Goal: Find specific page/section: Find specific page/section

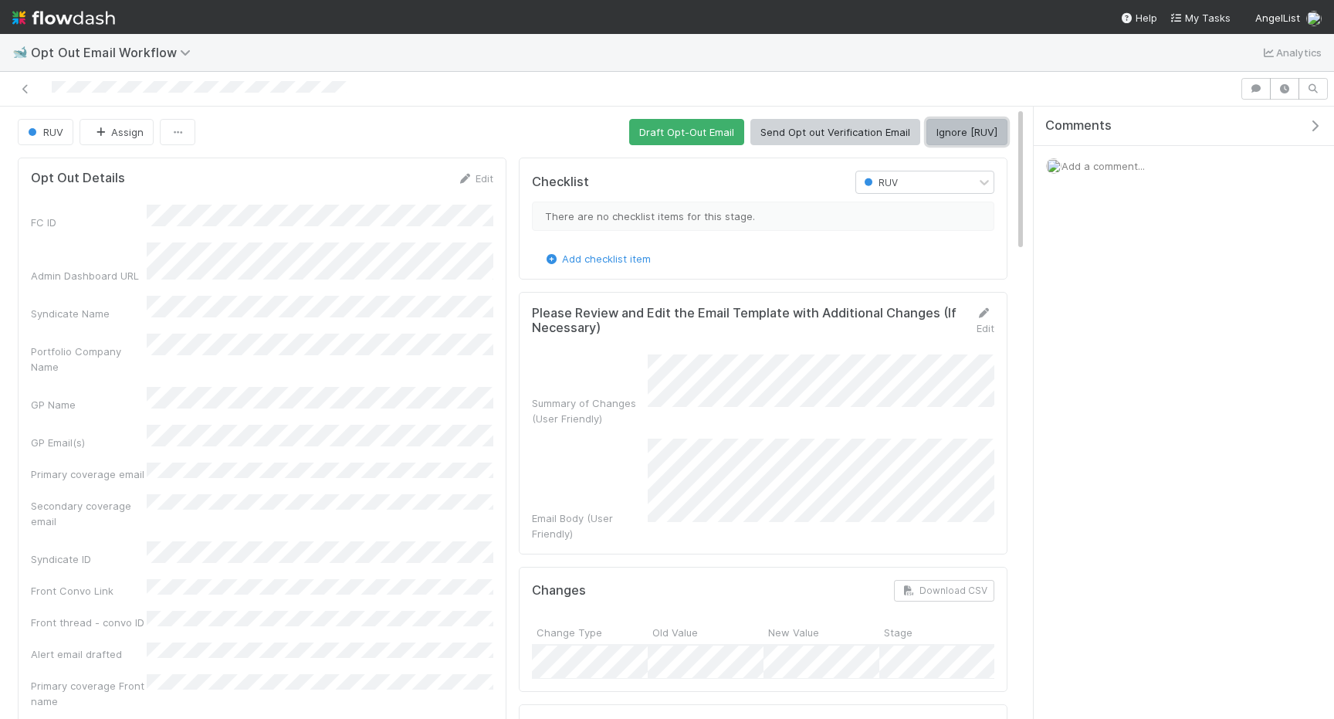
click at [946, 138] on button "Ignore [RUV]" at bounding box center [967, 132] width 81 height 26
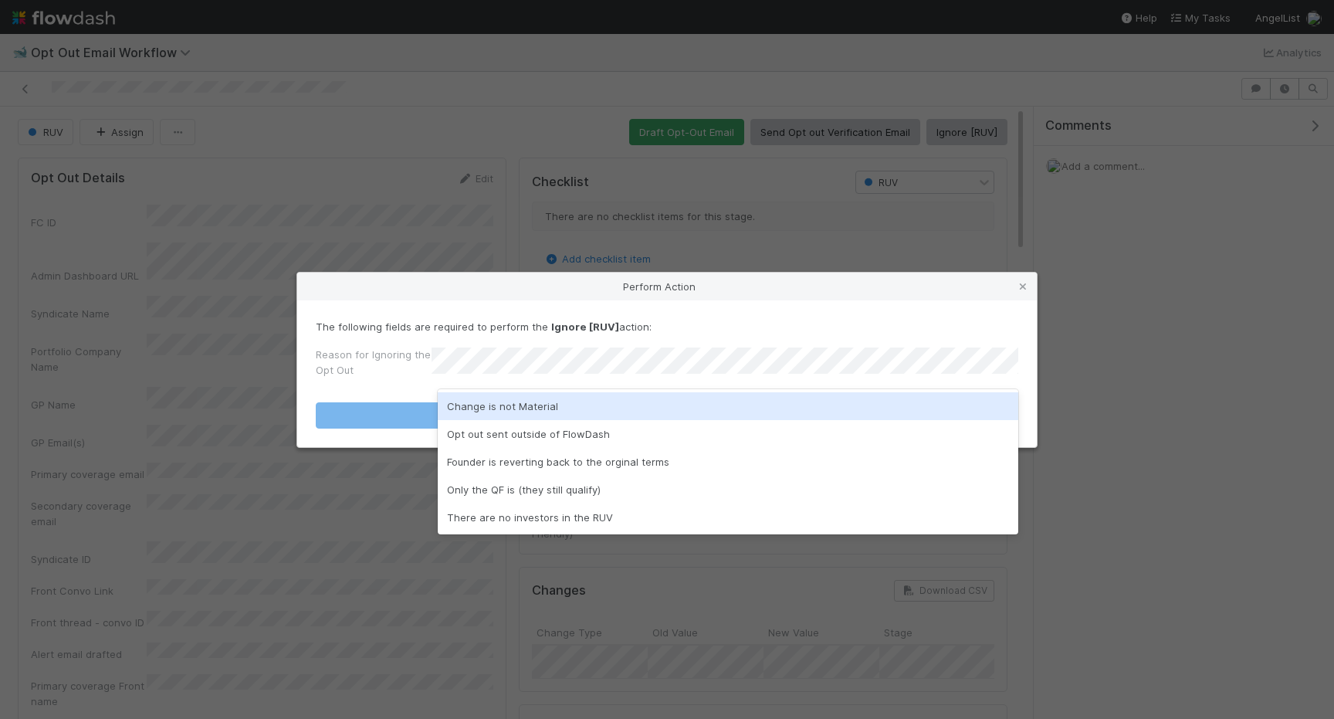
click at [607, 412] on div "Change is not Material" at bounding box center [728, 406] width 581 height 28
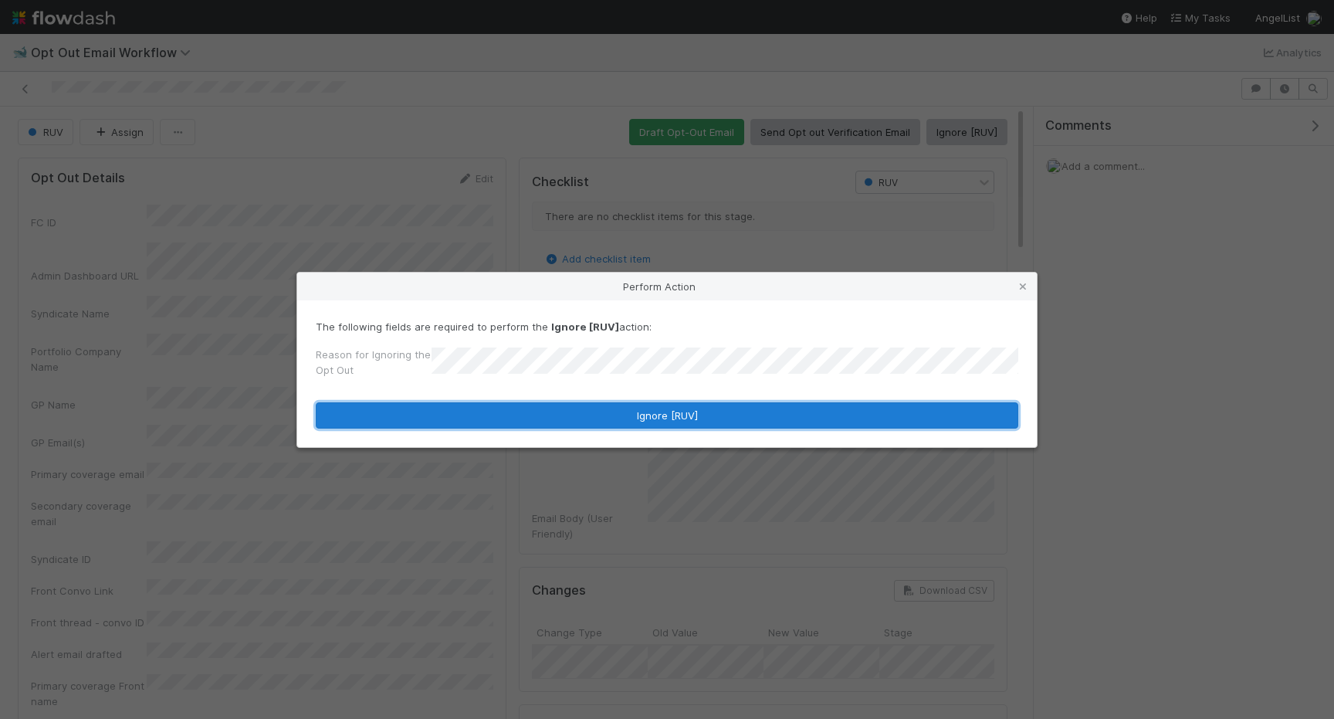
click at [607, 412] on button "Ignore [RUV]" at bounding box center [667, 415] width 703 height 26
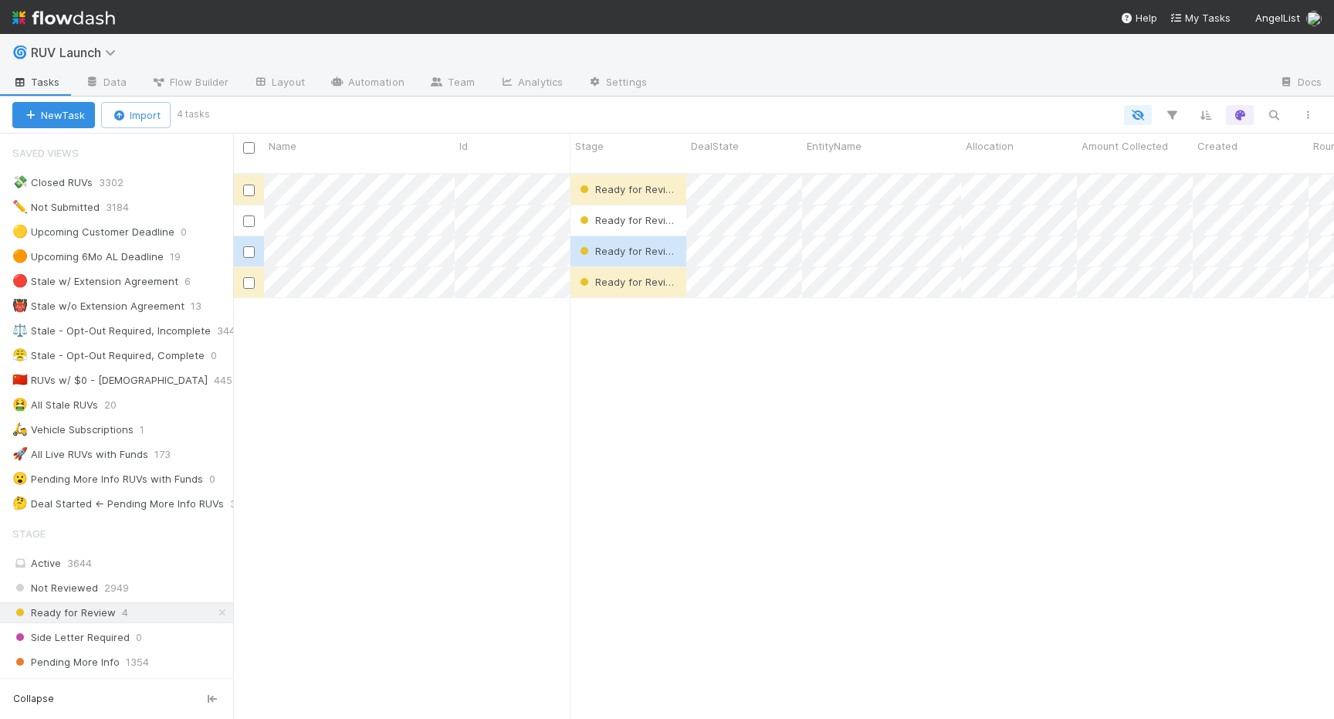
scroll to position [478, 0]
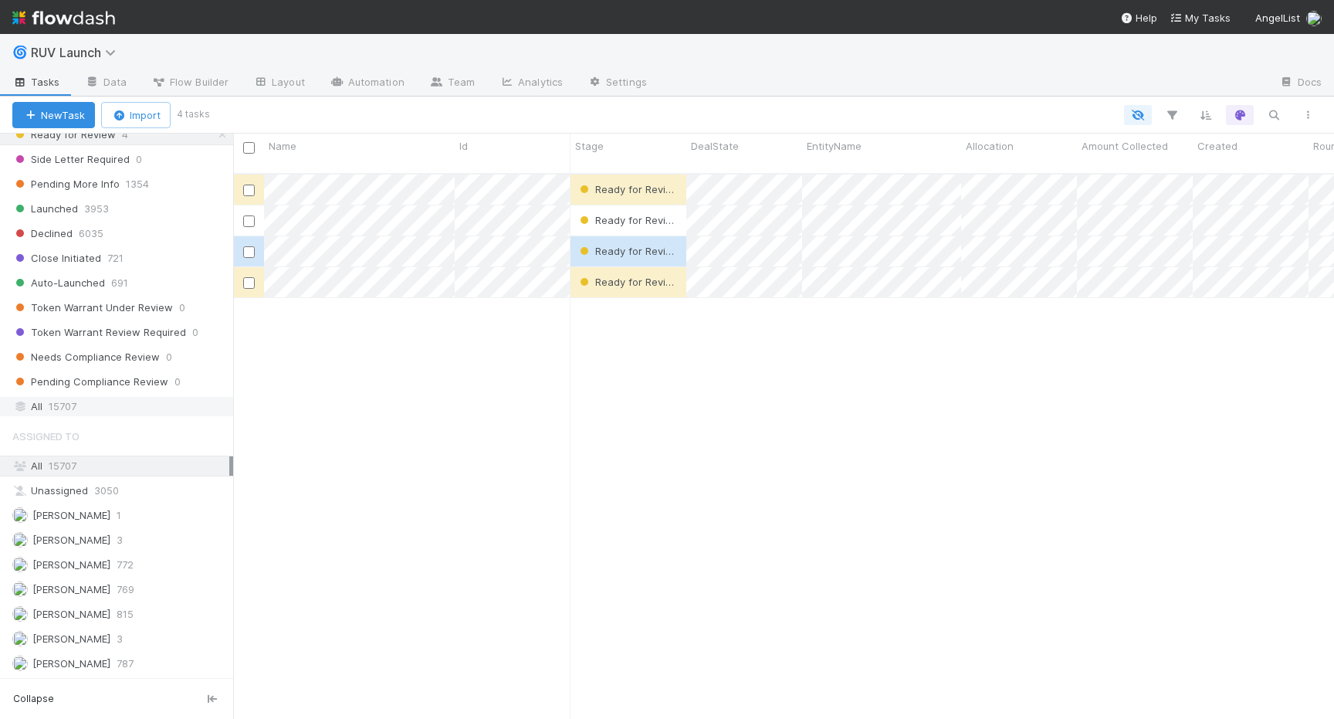
click at [66, 399] on span "15707" at bounding box center [63, 406] width 28 height 19
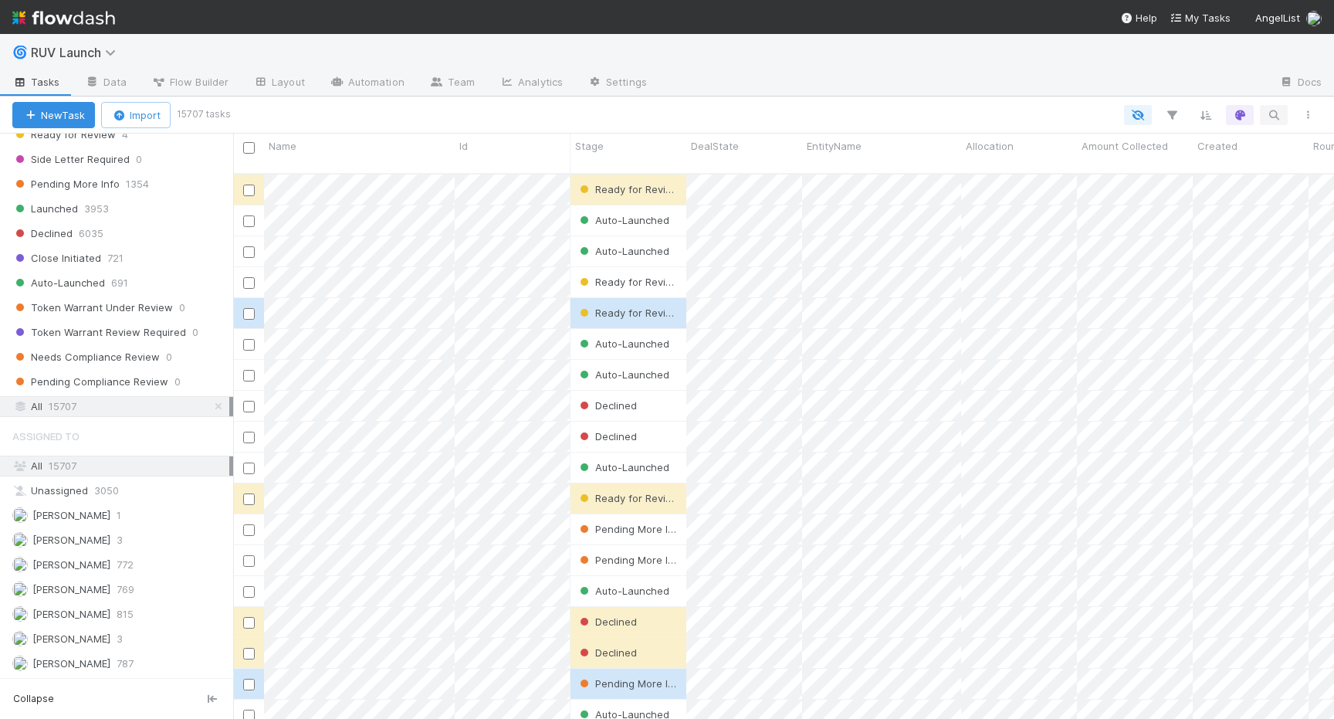
scroll to position [557, 1101]
click at [1278, 114] on icon "button" at bounding box center [1273, 115] width 15 height 14
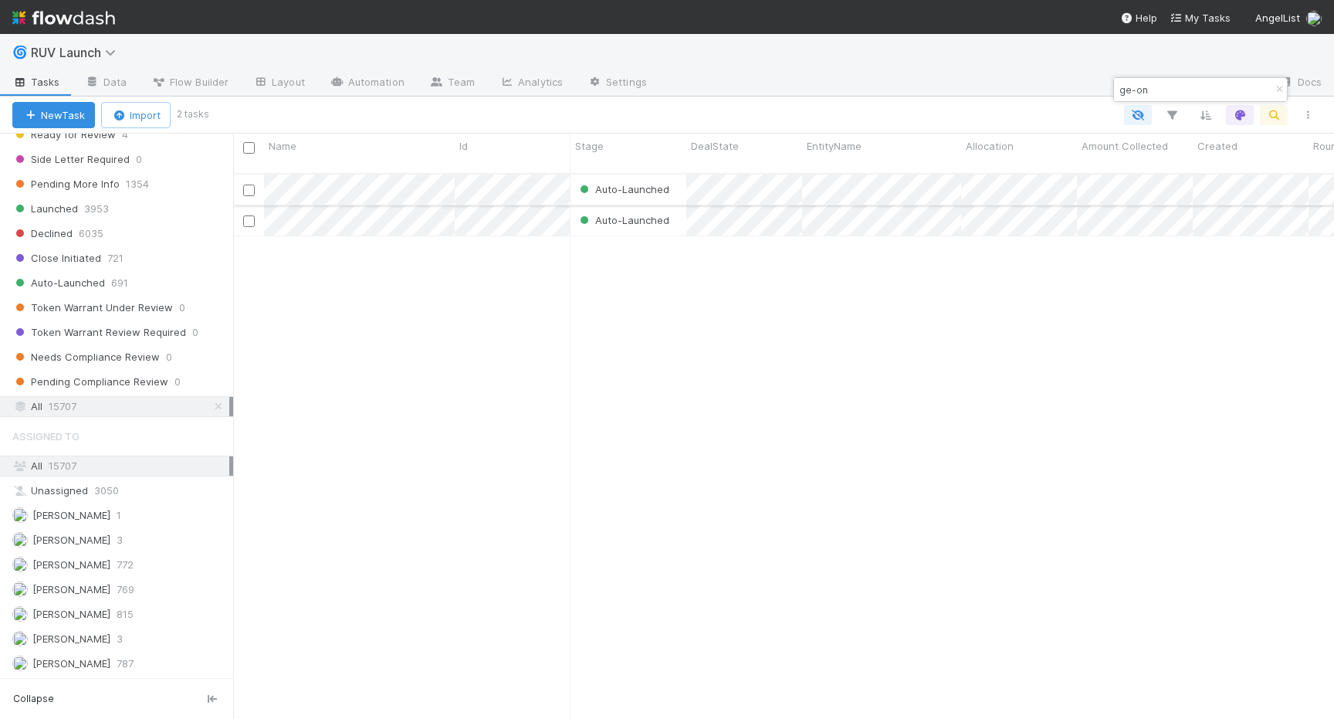
type input "ge-on"
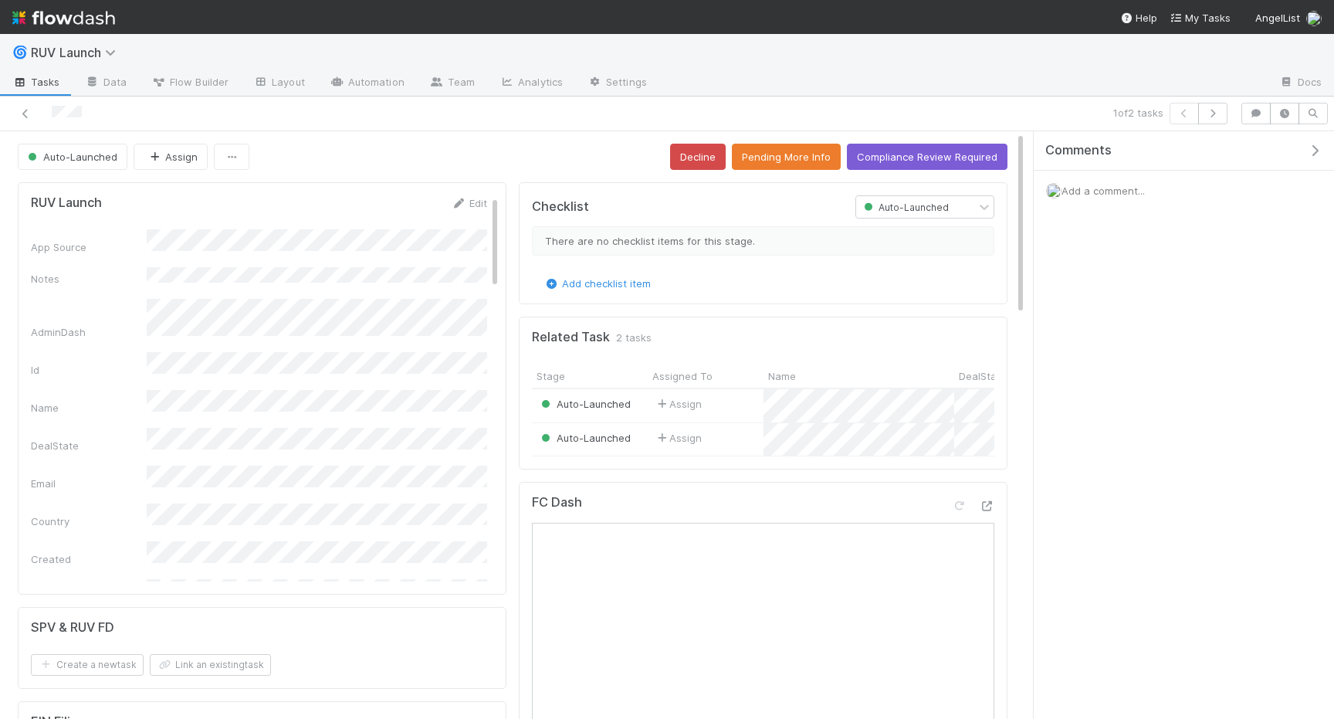
click at [33, 107] on div at bounding box center [314, 114] width 617 height 22
click at [24, 109] on icon at bounding box center [25, 114] width 15 height 10
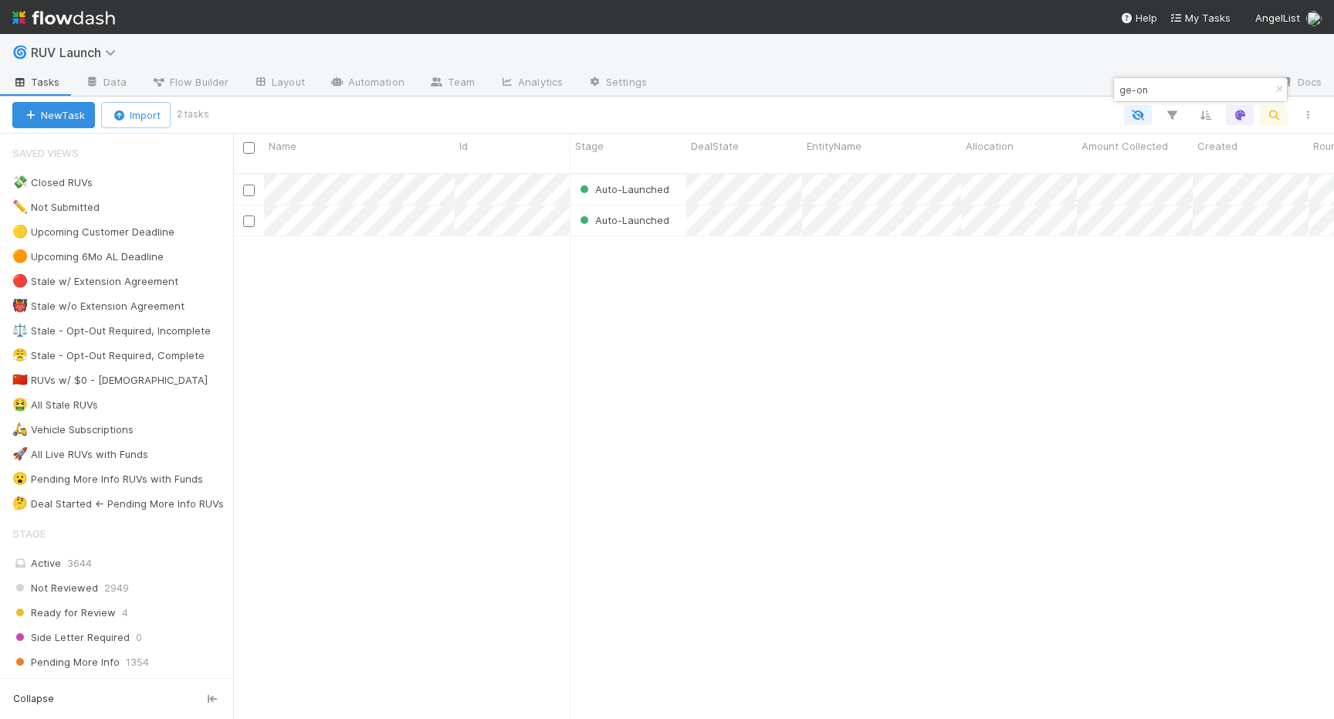
scroll to position [557, 1101]
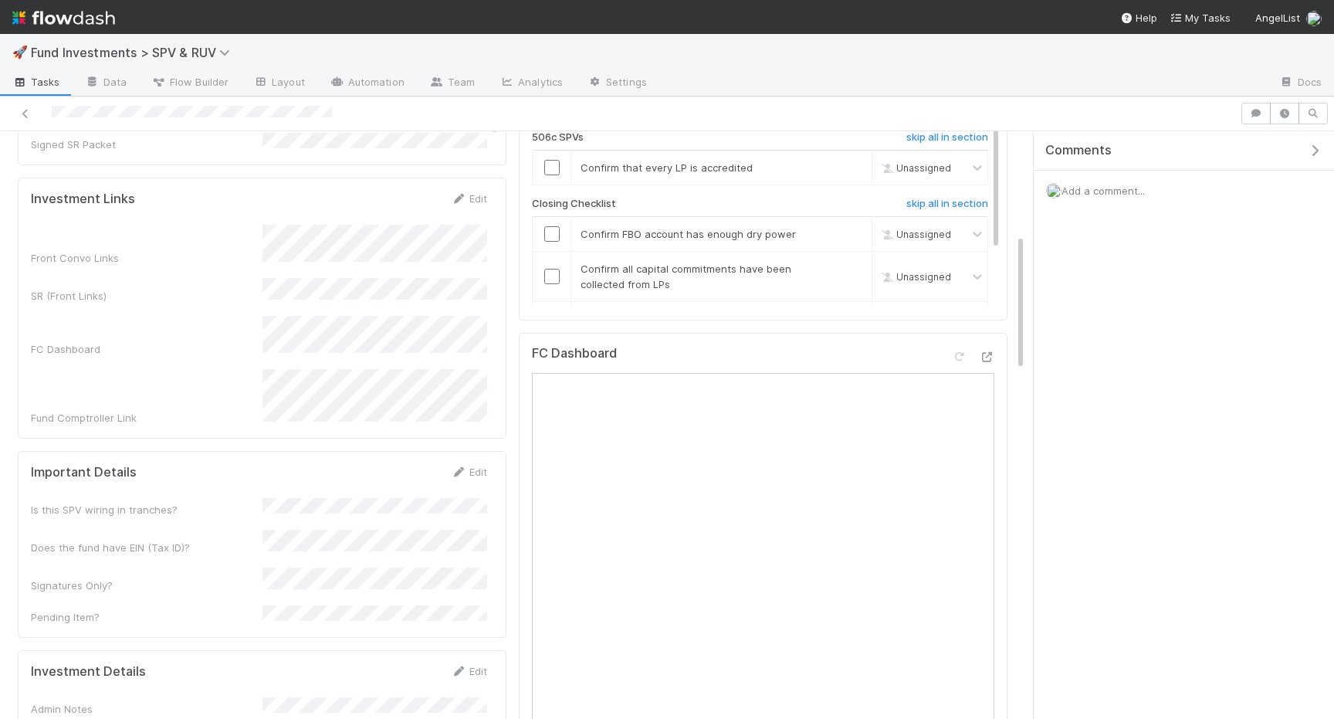
scroll to position [442, 0]
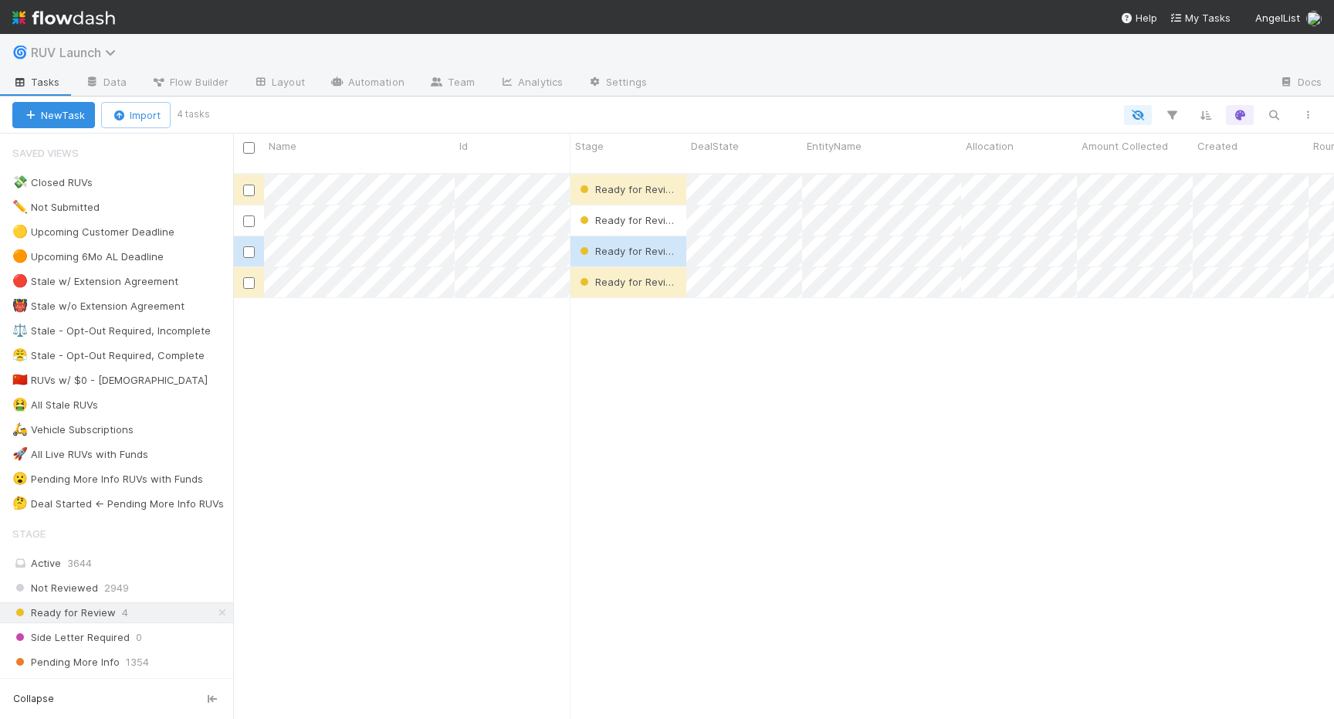
scroll to position [557, 1101]
click at [103, 51] on span "RUV Launch" at bounding box center [77, 52] width 93 height 15
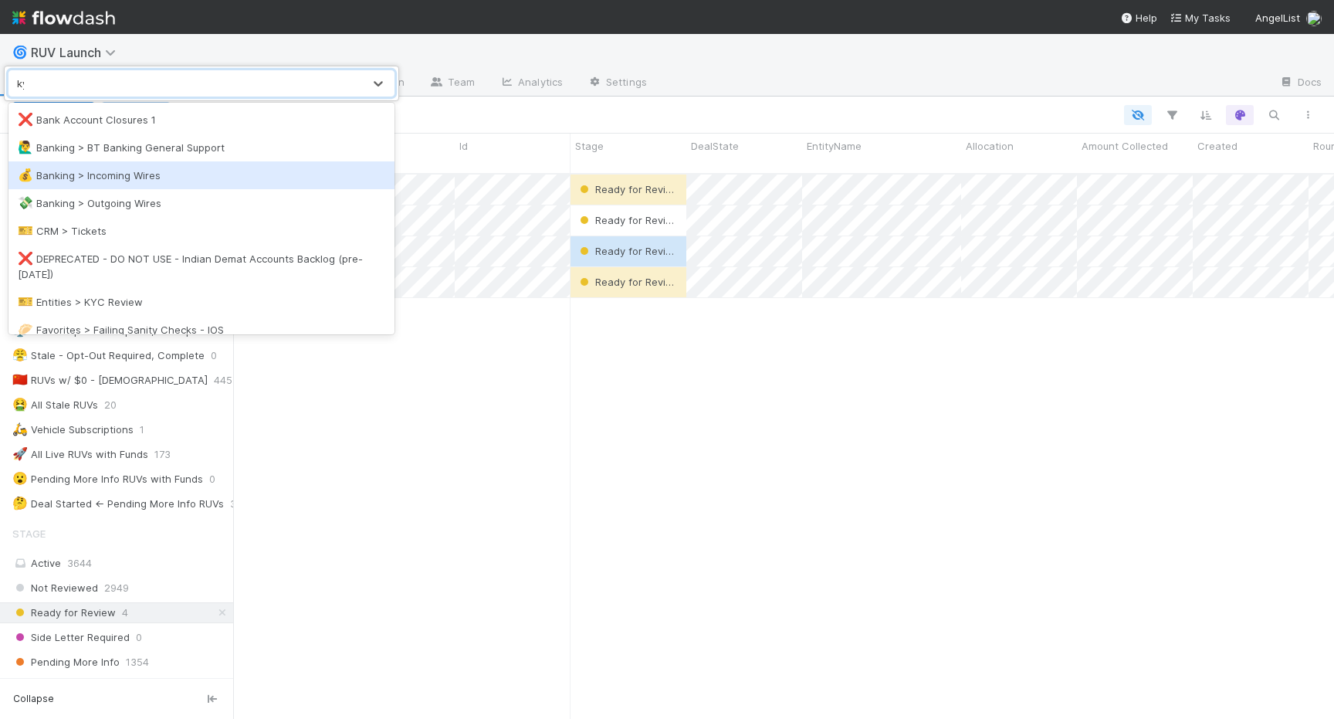
type input "kyc"
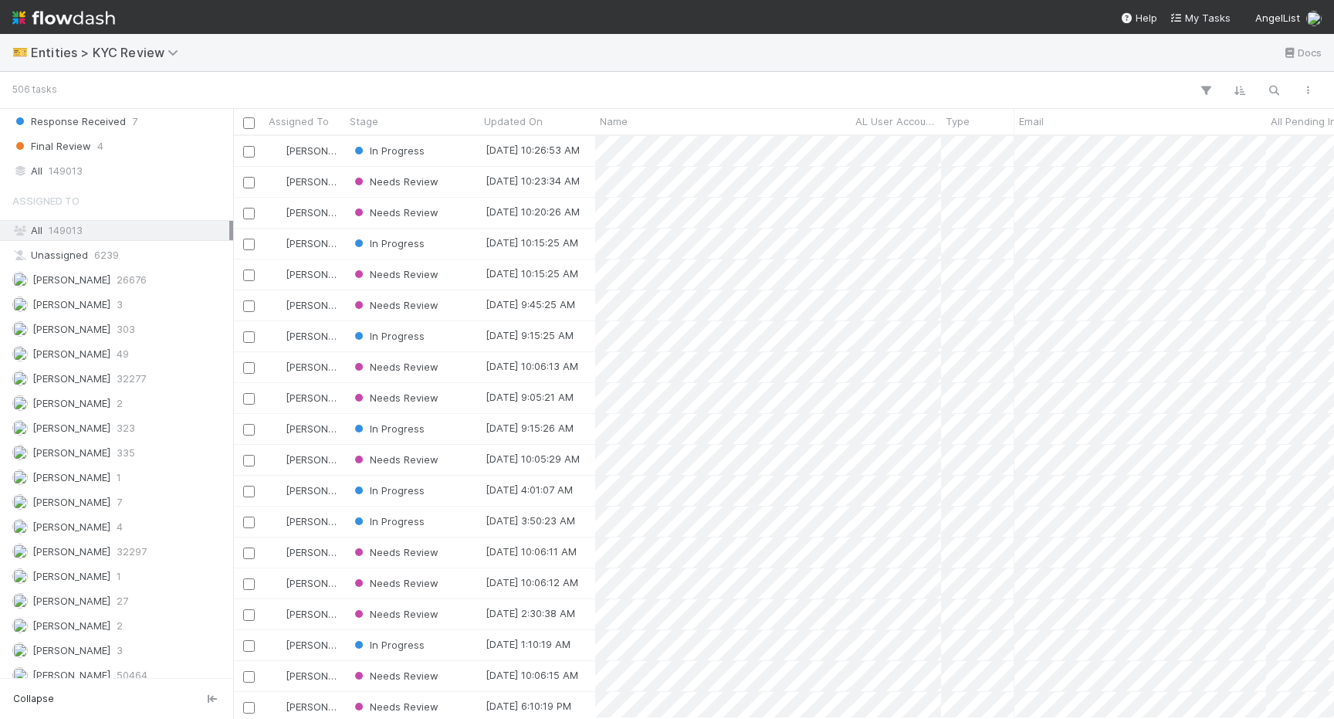
scroll to position [1244, 0]
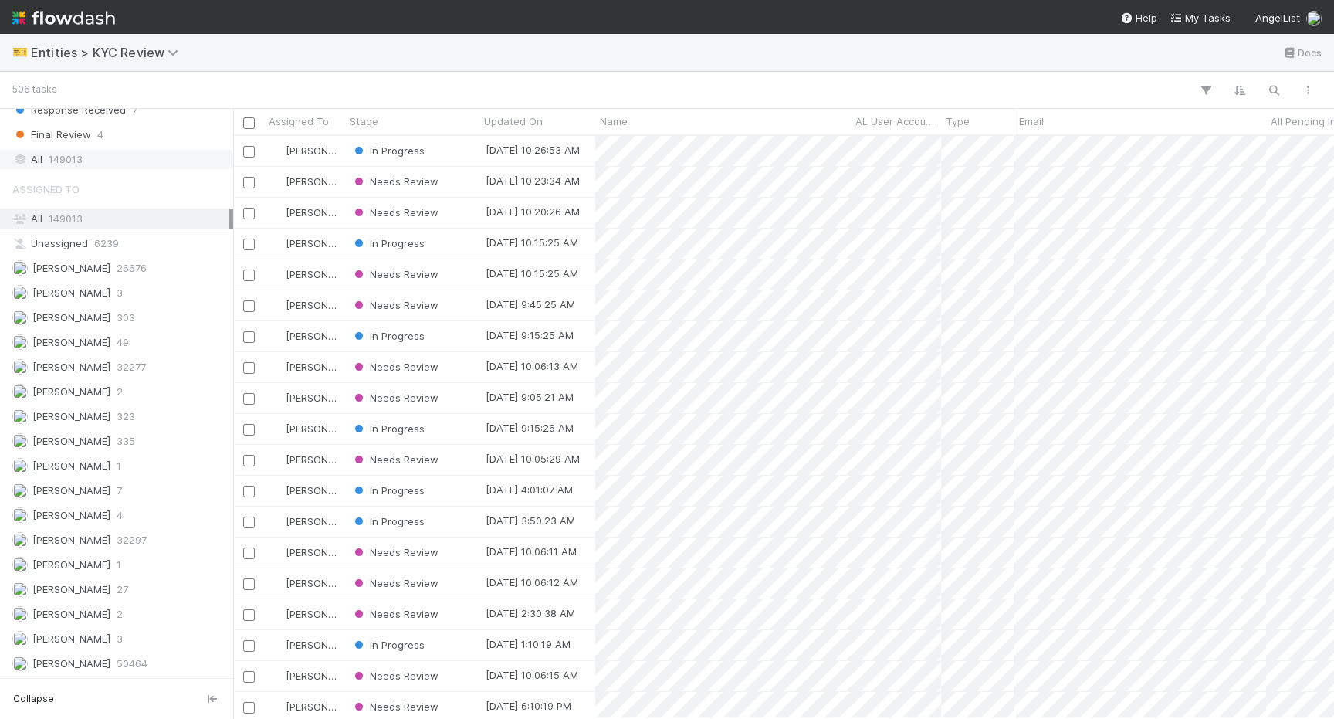
click at [30, 167] on div "All 149013" at bounding box center [120, 159] width 217 height 19
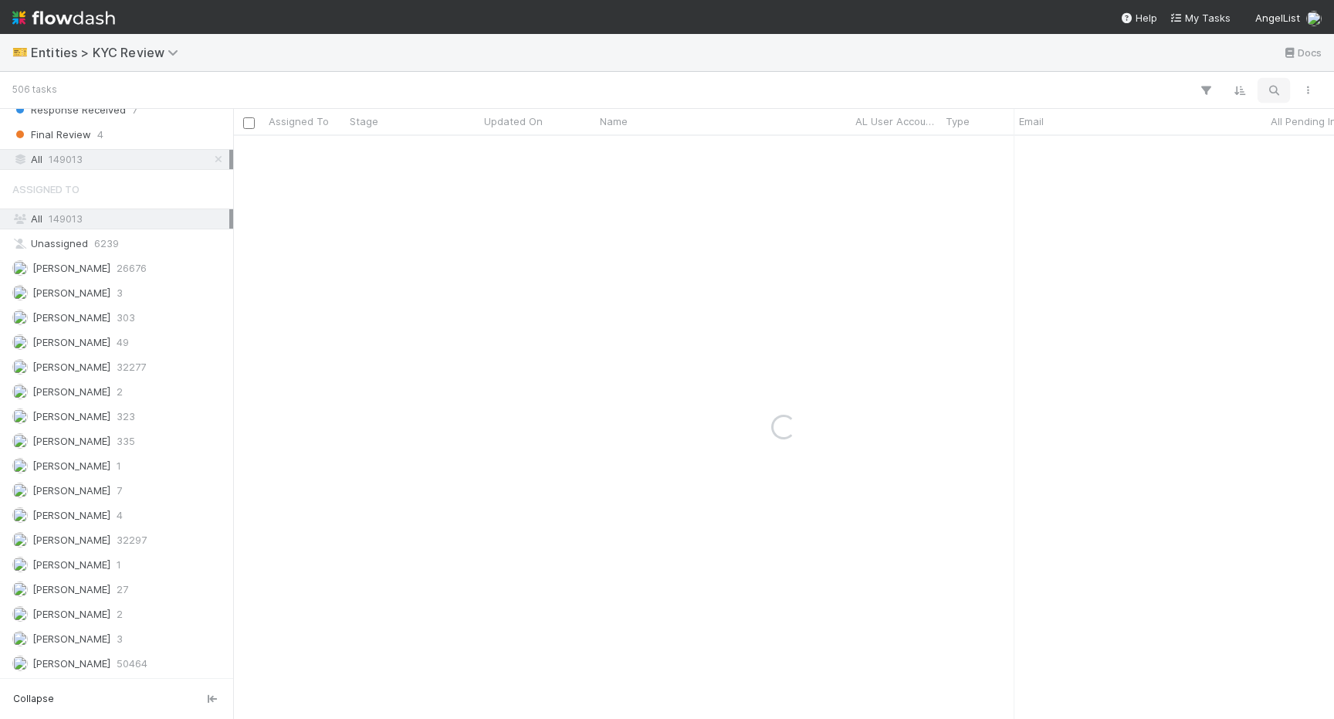
click at [1276, 86] on icon "button" at bounding box center [1273, 90] width 15 height 14
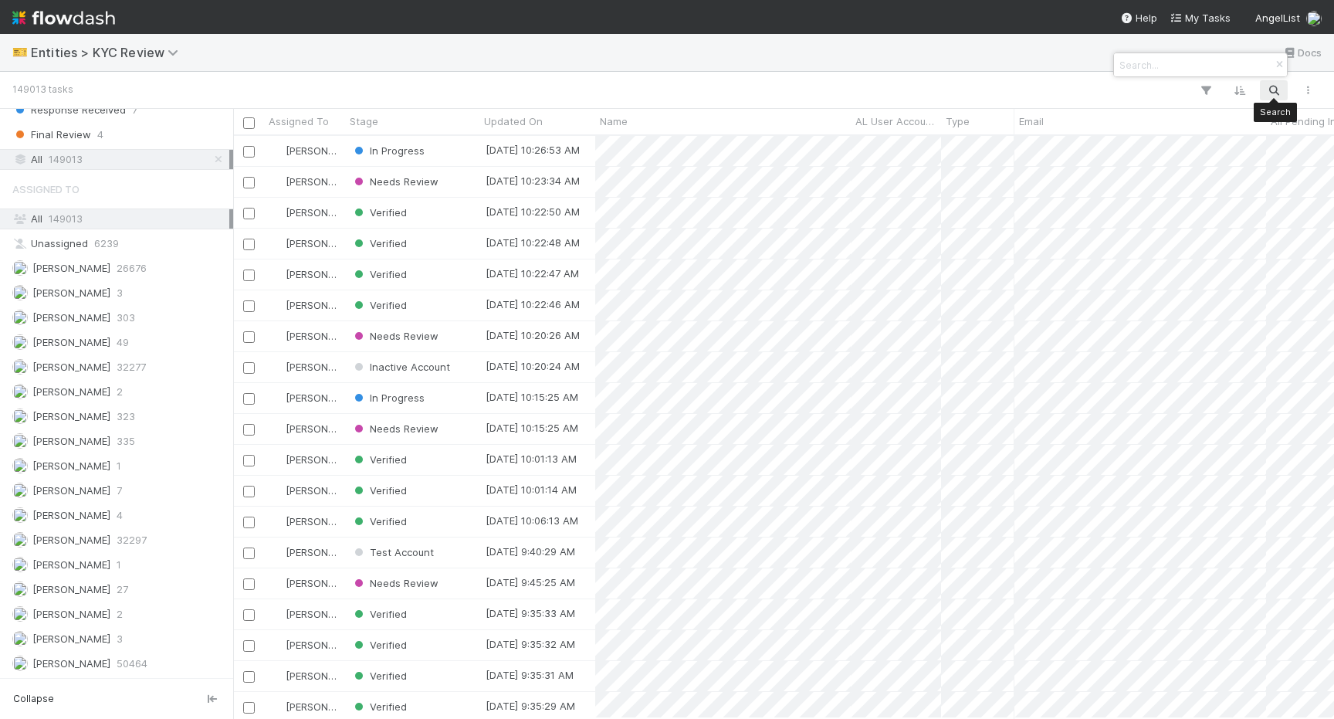
scroll to position [582, 1101]
paste input "[PERSON_NAME]"
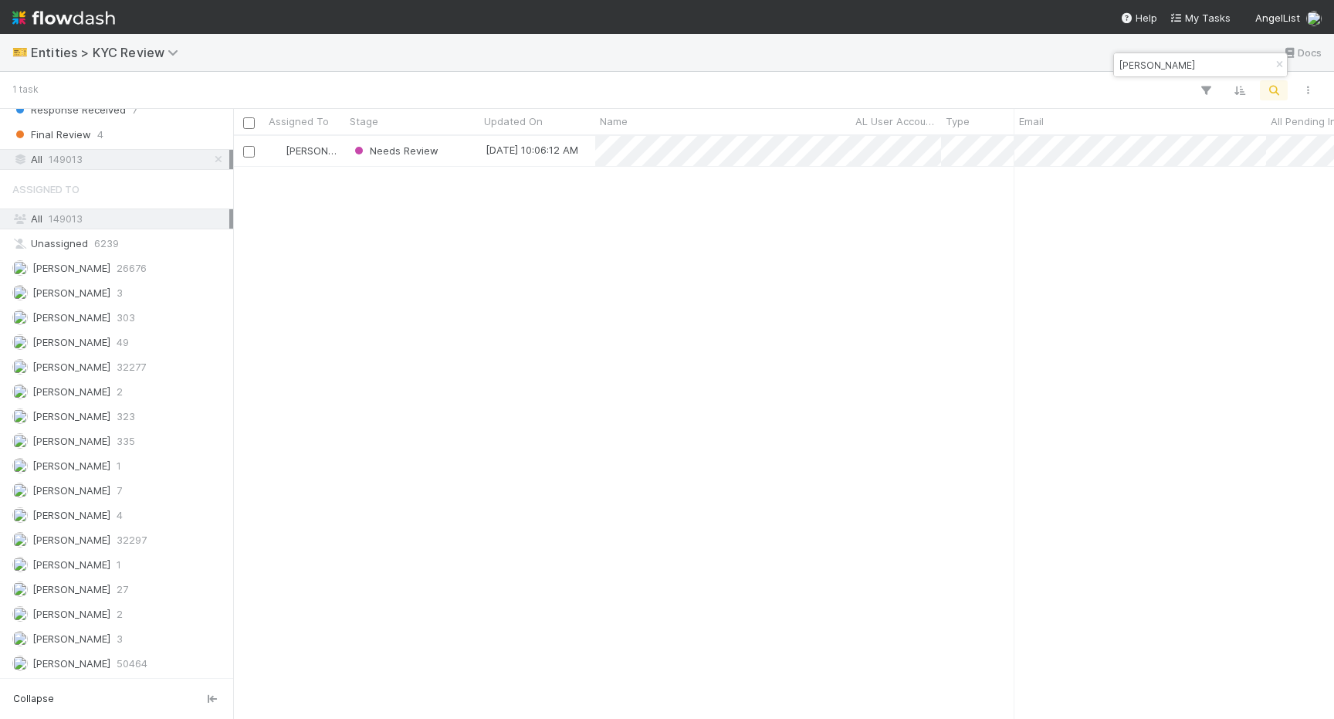
type input "[PERSON_NAME]"
